Goal: Task Accomplishment & Management: Manage account settings

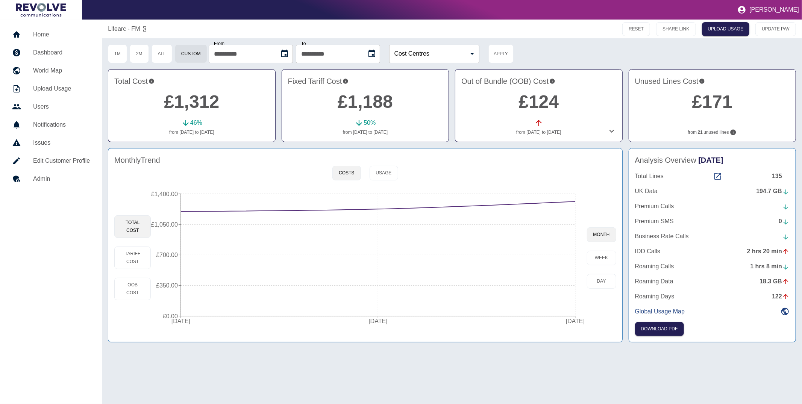
click at [46, 40] on link "Home" at bounding box center [51, 35] width 90 height 18
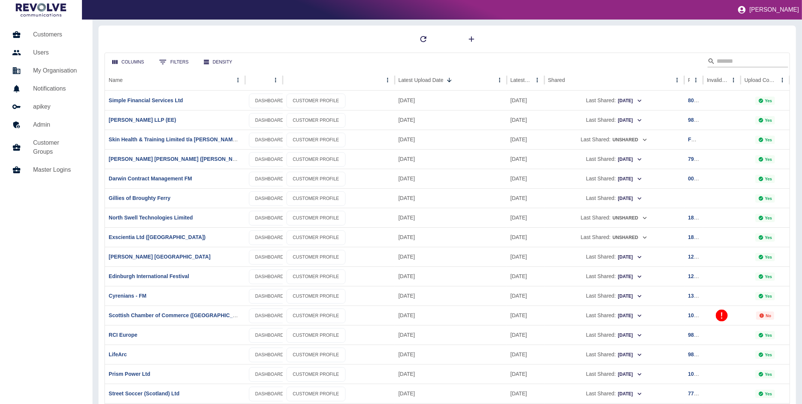
click at [768, 61] on input "Search" at bounding box center [747, 61] width 60 height 12
type input "**********"
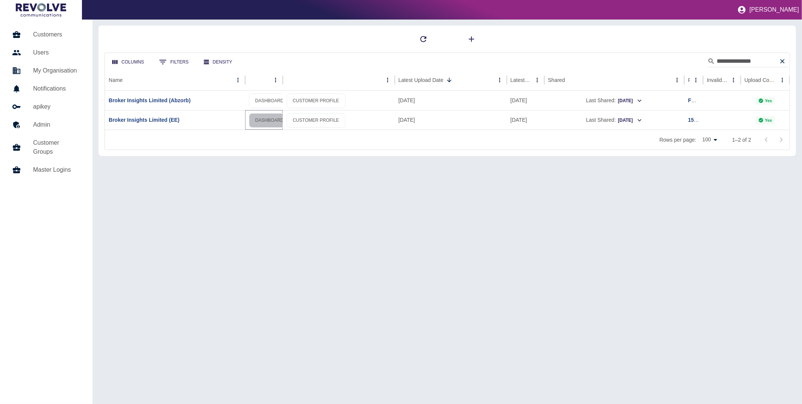
click at [267, 118] on link "DASHBOARD" at bounding box center [269, 120] width 41 height 15
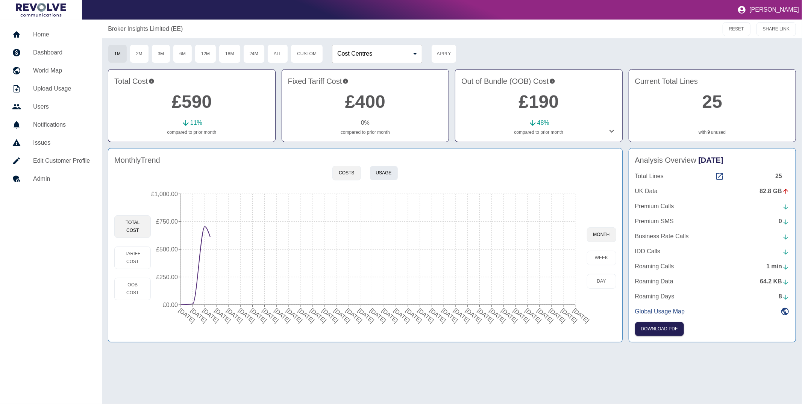
click at [381, 173] on button "Usage" at bounding box center [384, 173] width 29 height 15
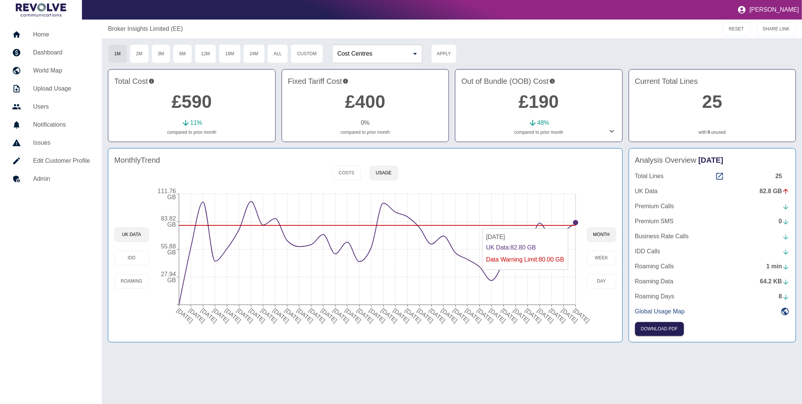
click at [574, 222] on circle at bounding box center [576, 223] width 6 height 6
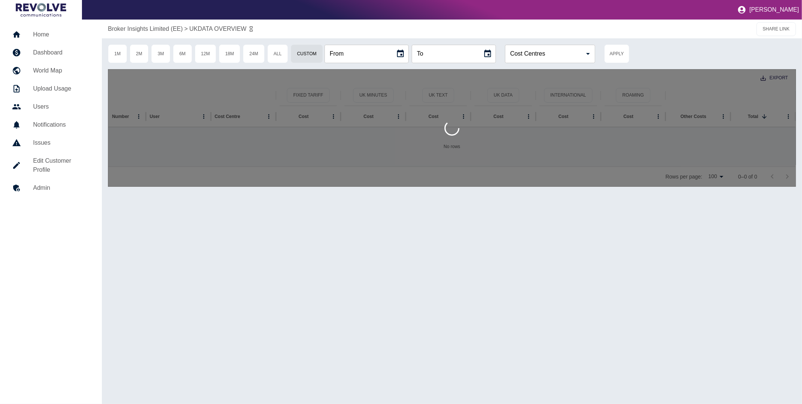
type input "**********"
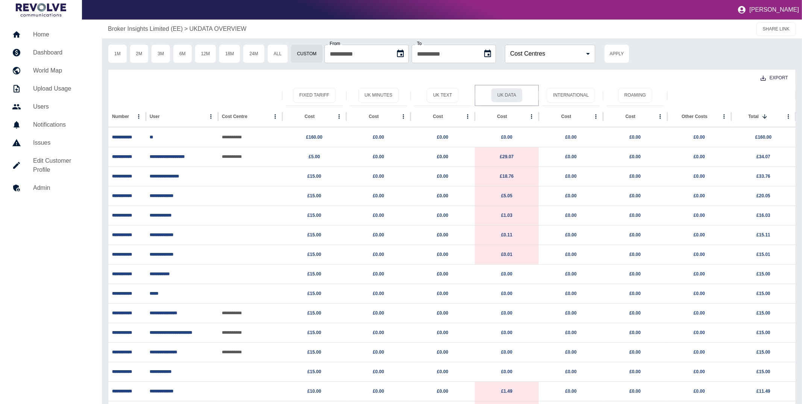
click at [504, 95] on button "UK Data" at bounding box center [507, 95] width 32 height 15
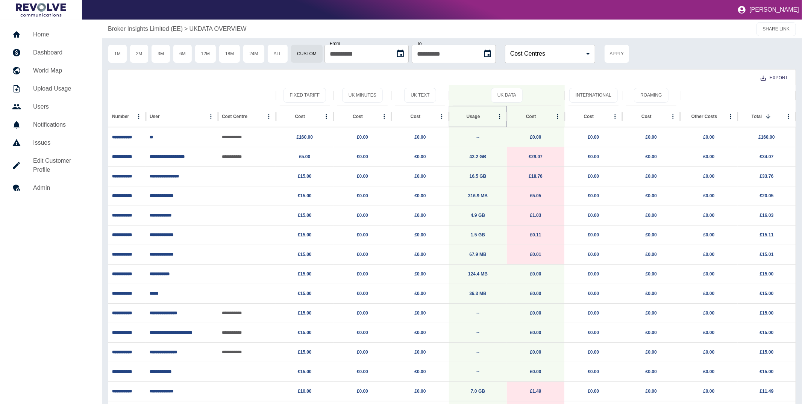
click at [481, 116] on button "Sort" at bounding box center [486, 116] width 11 height 11
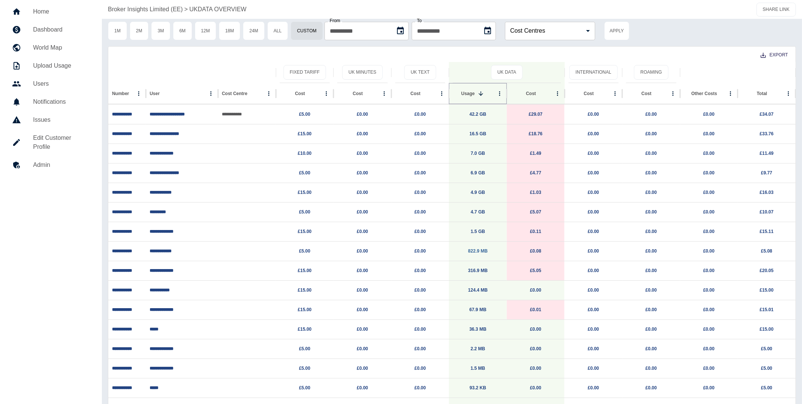
scroll to position [23, 0]
click at [41, 12] on h5 "Home" at bounding box center [61, 12] width 57 height 9
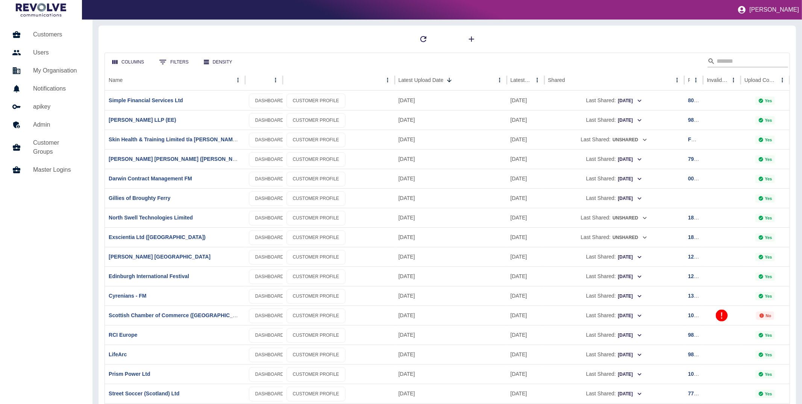
click at [745, 62] on input "Search" at bounding box center [747, 61] width 60 height 12
type input "****"
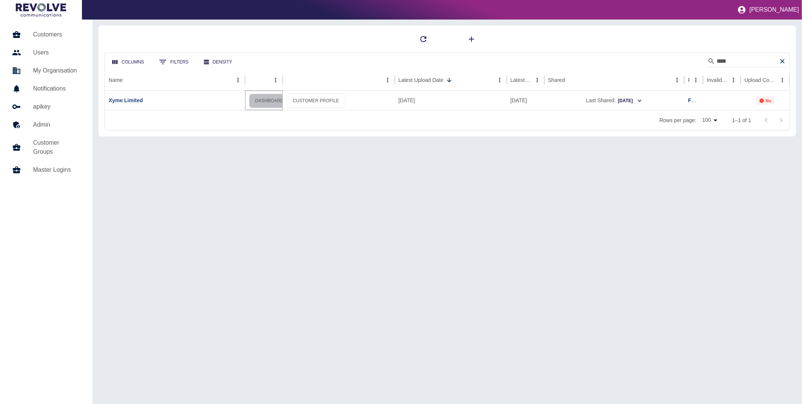
click at [270, 100] on link "DASHBOARD" at bounding box center [269, 101] width 41 height 15
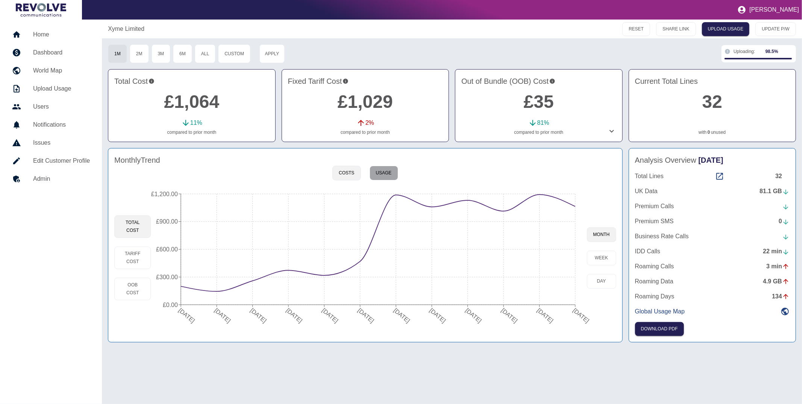
click at [391, 177] on button "Usage" at bounding box center [384, 173] width 29 height 15
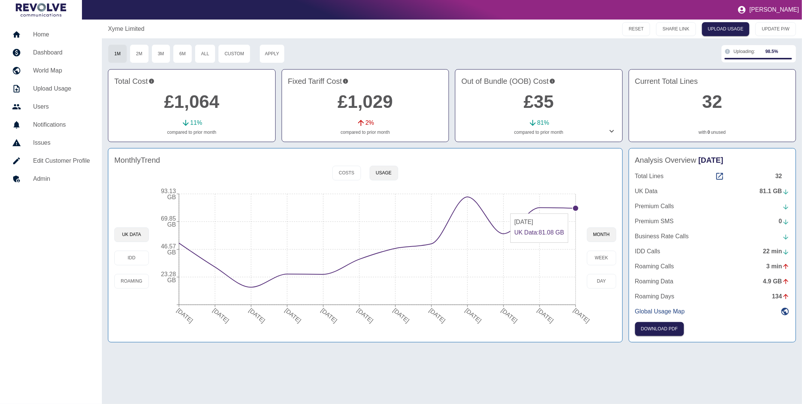
click at [571, 210] on icon "01 Oct 2024 31 Oct 2024 30 Nov 2024 31 Dec 2024 31 Jan 2025 28 Feb 2025 31 Mar …" at bounding box center [368, 258] width 438 height 143
click at [575, 208] on circle at bounding box center [576, 208] width 6 height 6
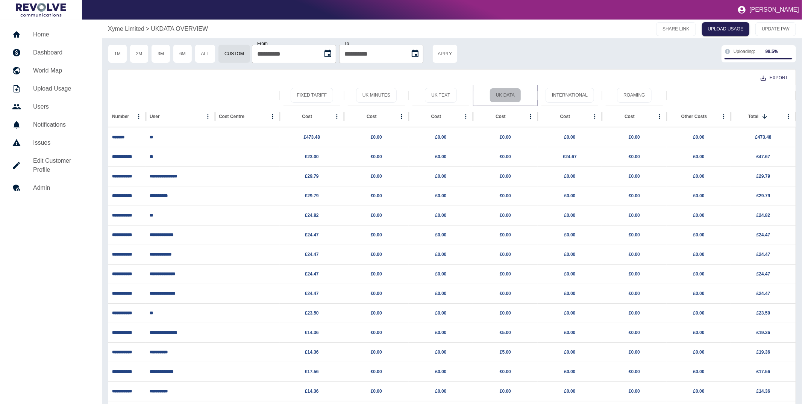
click at [500, 95] on button "UK Data" at bounding box center [506, 95] width 32 height 15
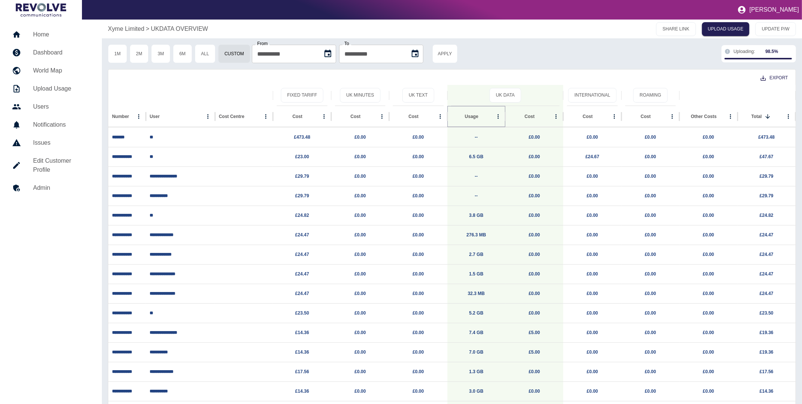
click at [481, 115] on icon "Sort" at bounding box center [484, 116] width 7 height 7
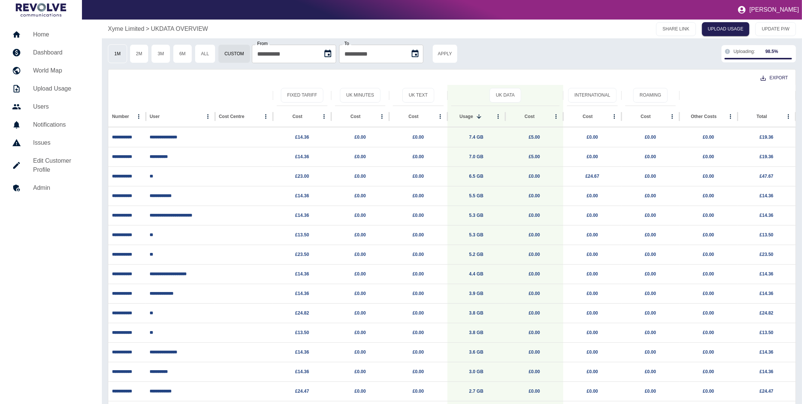
click at [123, 49] on button "1M" at bounding box center [117, 53] width 19 height 19
click at [129, 35] on div "Xyme Limited > UKDATA OVERVIEW SHARE LINK UPLOAD USAGE UPDATE P/W" at bounding box center [452, 29] width 700 height 19
click at [129, 30] on p "Xyme Limited" at bounding box center [126, 28] width 36 height 9
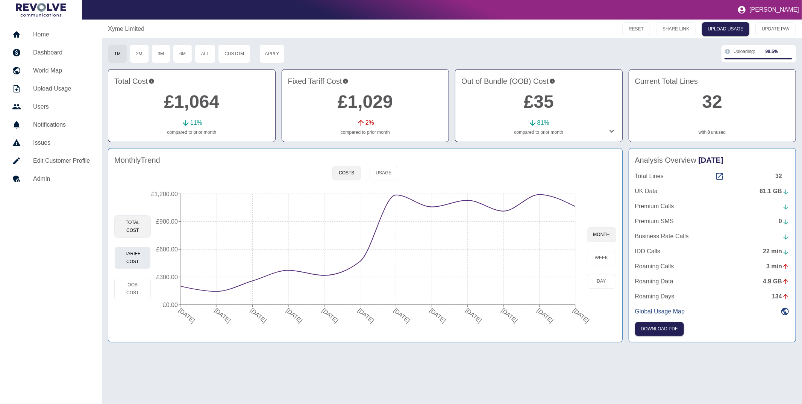
click at [138, 263] on button "Tariff Cost" at bounding box center [132, 258] width 36 height 23
click at [46, 161] on h5 "Edit Customer Profile" at bounding box center [61, 160] width 57 height 9
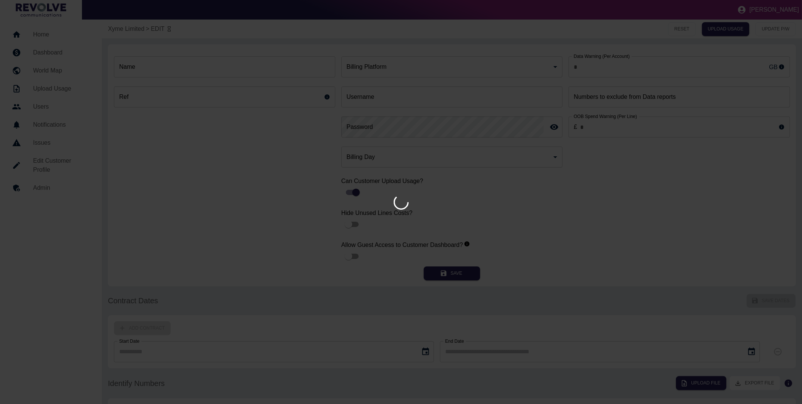
type input "**"
type input "**********"
type input "********"
type input "*"
type input "*********"
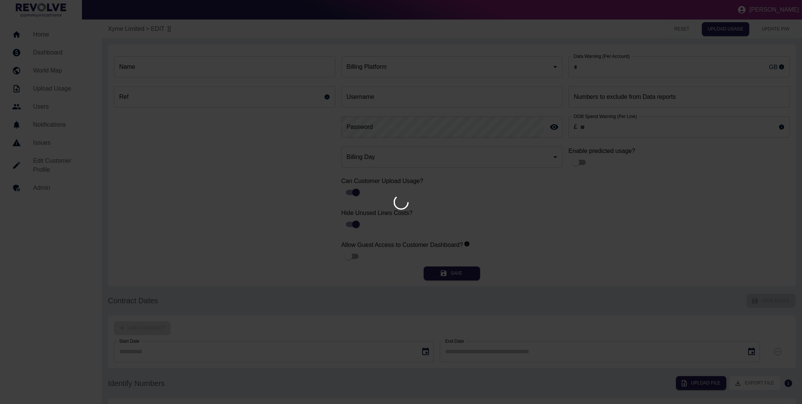
type input "*"
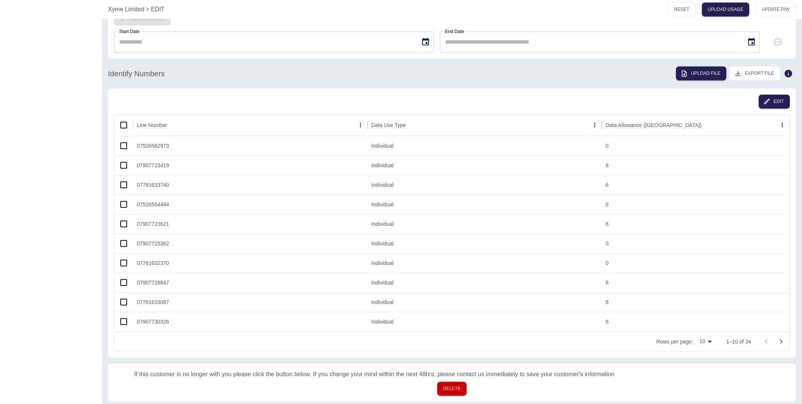
scroll to position [313, 0]
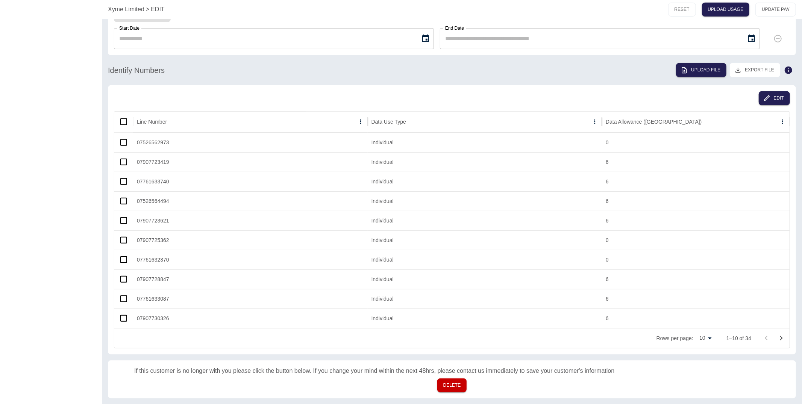
click at [781, 336] on icon "Go to next page" at bounding box center [781, 338] width 3 height 5
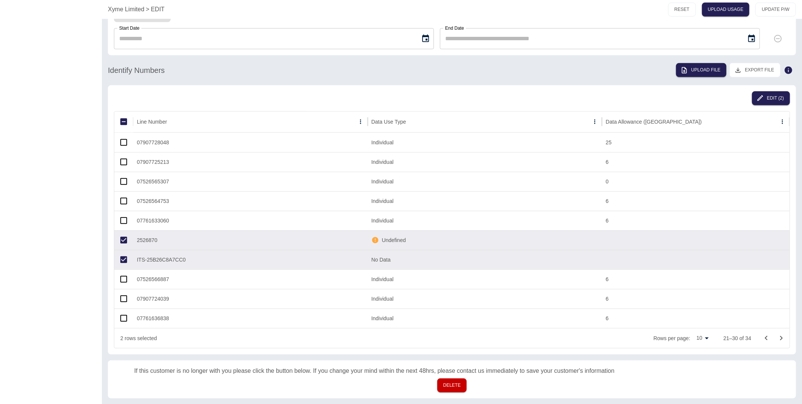
click at [783, 337] on icon "Go to next page" at bounding box center [781, 338] width 9 height 9
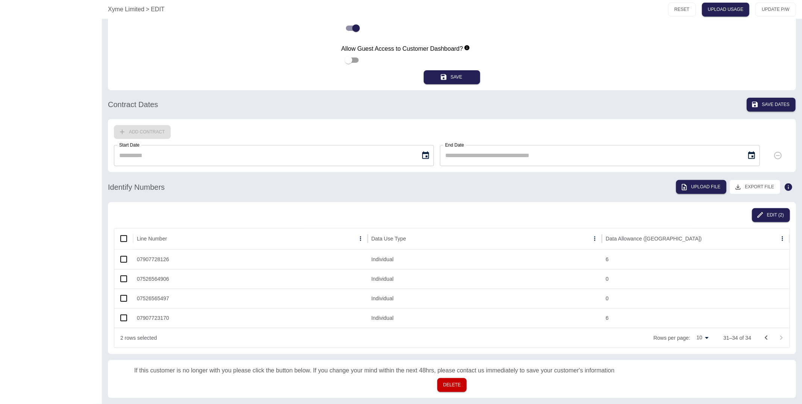
scroll to position [196, 0]
click at [777, 215] on button "Edit (2)" at bounding box center [771, 216] width 38 height 14
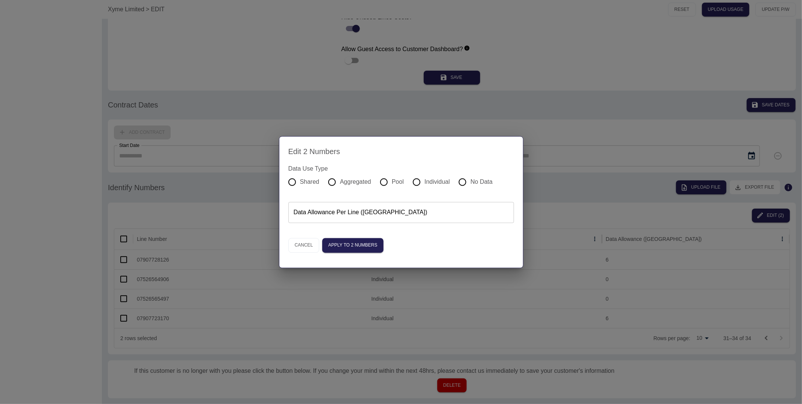
click at [336, 212] on input "Data Allowance Per Line (GB)" at bounding box center [401, 212] width 226 height 21
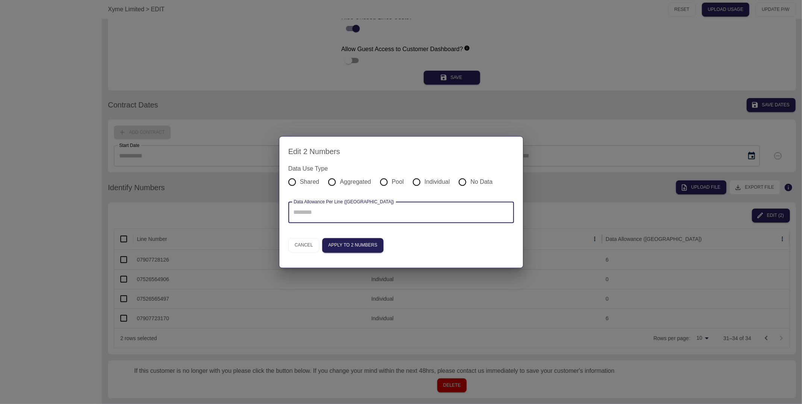
type input "*"
click at [391, 148] on h2 "Edit 2 Numbers" at bounding box center [401, 152] width 226 height 12
click at [308, 246] on button "Cancel" at bounding box center [303, 245] width 31 height 15
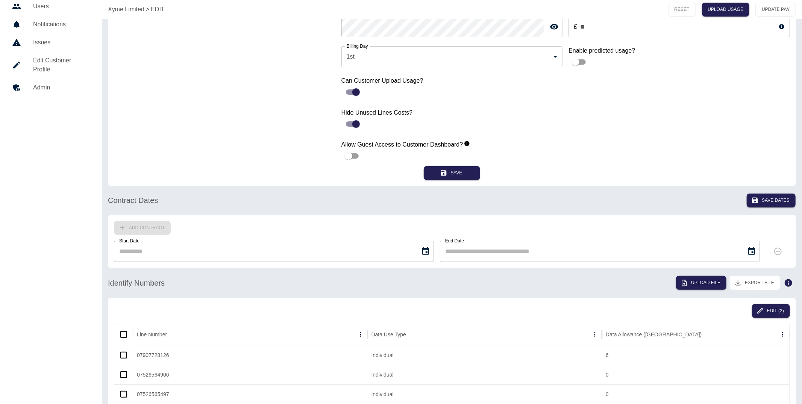
scroll to position [0, 0]
